Goal: Complete application form: Complete application form

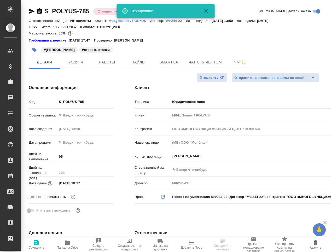
select select "RU"
type input "[PERSON_NAME]"
type input "VIP клиенты"
type input "[PERSON_NAME]pavlova"
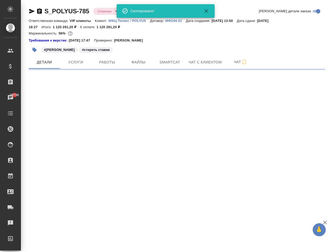
select select "RU"
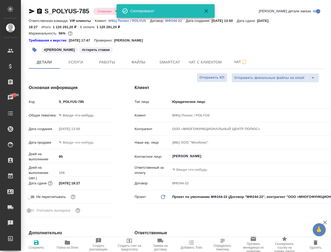
type textarea "x"
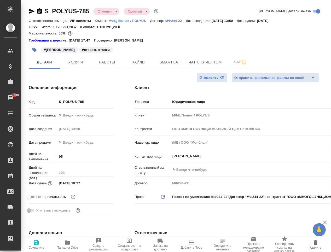
type textarea "x"
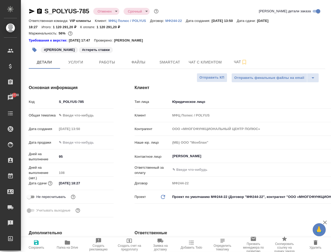
type textarea "x"
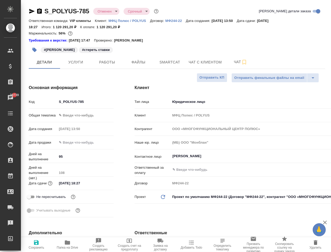
type textarea "x"
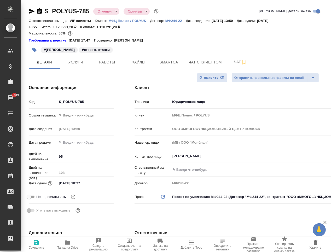
type textarea "x"
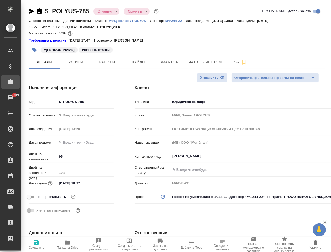
type textarea "x"
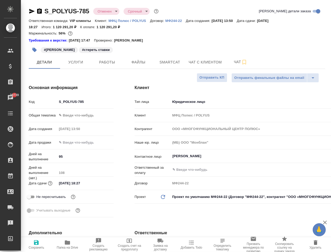
type textarea "x"
